Goal: Navigation & Orientation: Find specific page/section

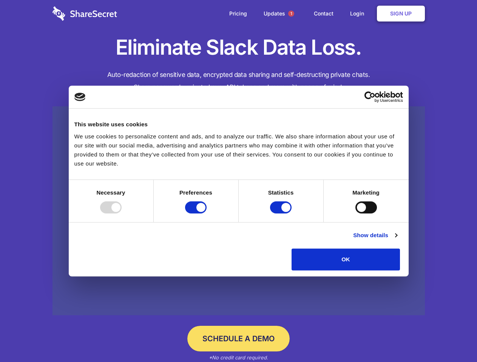
click at [122, 214] on div at bounding box center [111, 208] width 22 height 12
click at [206, 214] on input "Preferences" at bounding box center [196, 208] width 22 height 12
checkbox input "false"
click at [282, 214] on input "Statistics" at bounding box center [281, 208] width 22 height 12
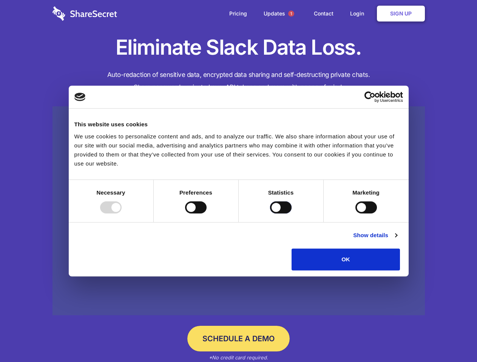
checkbox input "false"
click at [355, 214] on input "Marketing" at bounding box center [366, 208] width 22 height 12
checkbox input "true"
click at [397, 240] on link "Show details" at bounding box center [375, 235] width 44 height 9
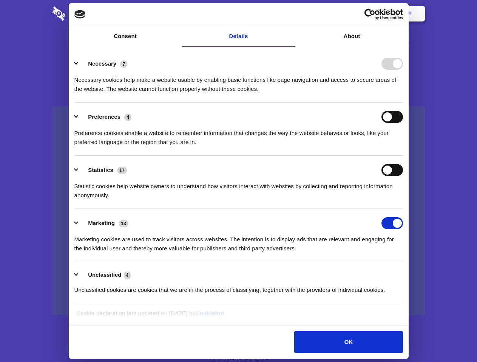
click at [403, 103] on li "Necessary 7 Necessary cookies help make a website usable by enabling basic func…" at bounding box center [238, 75] width 328 height 53
click at [291, 14] on span "1" at bounding box center [291, 14] width 6 height 6
